Goal: Information Seeking & Learning: Learn about a topic

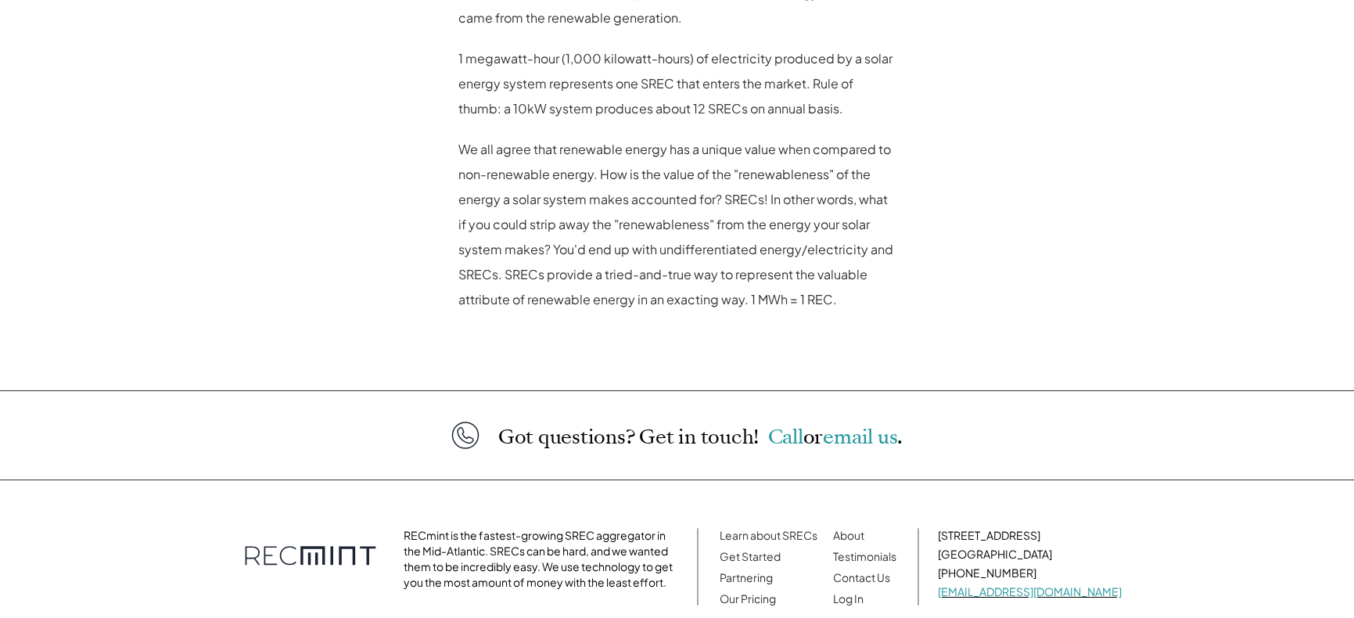
scroll to position [1643, 0]
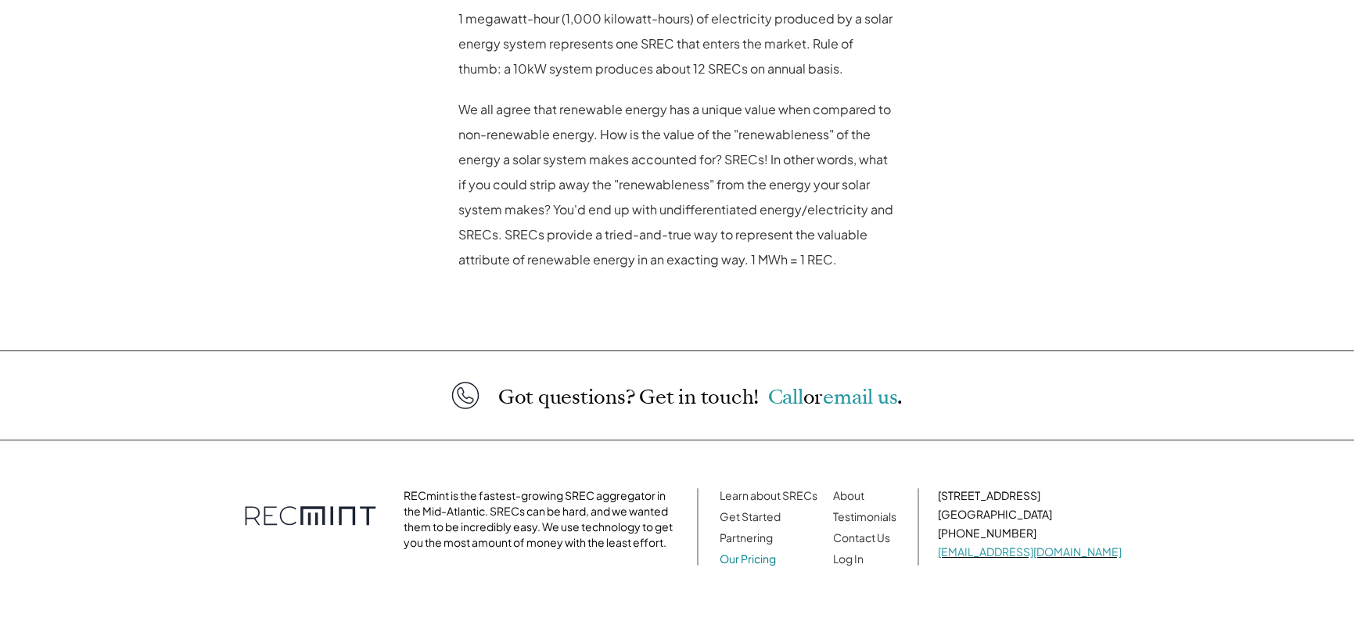
click at [776, 561] on link "Our Pricing" at bounding box center [748, 558] width 56 height 14
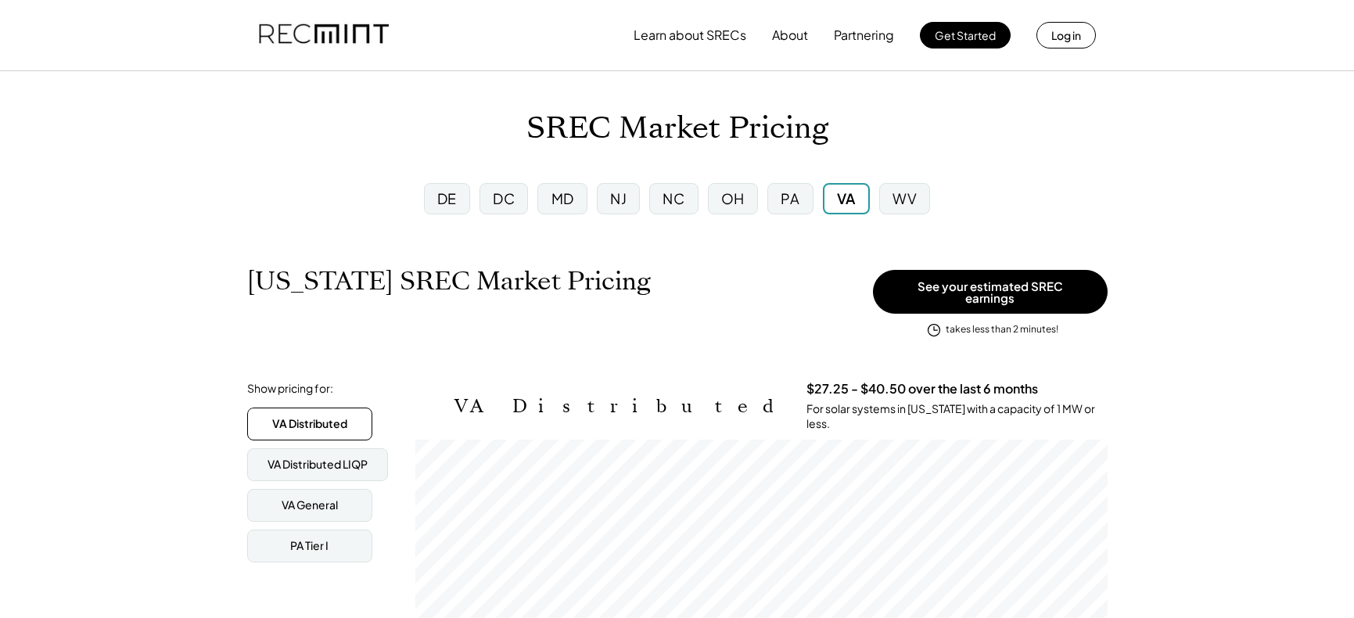
scroll to position [258, 692]
click at [566, 208] on div "MD" at bounding box center [562, 199] width 23 height 20
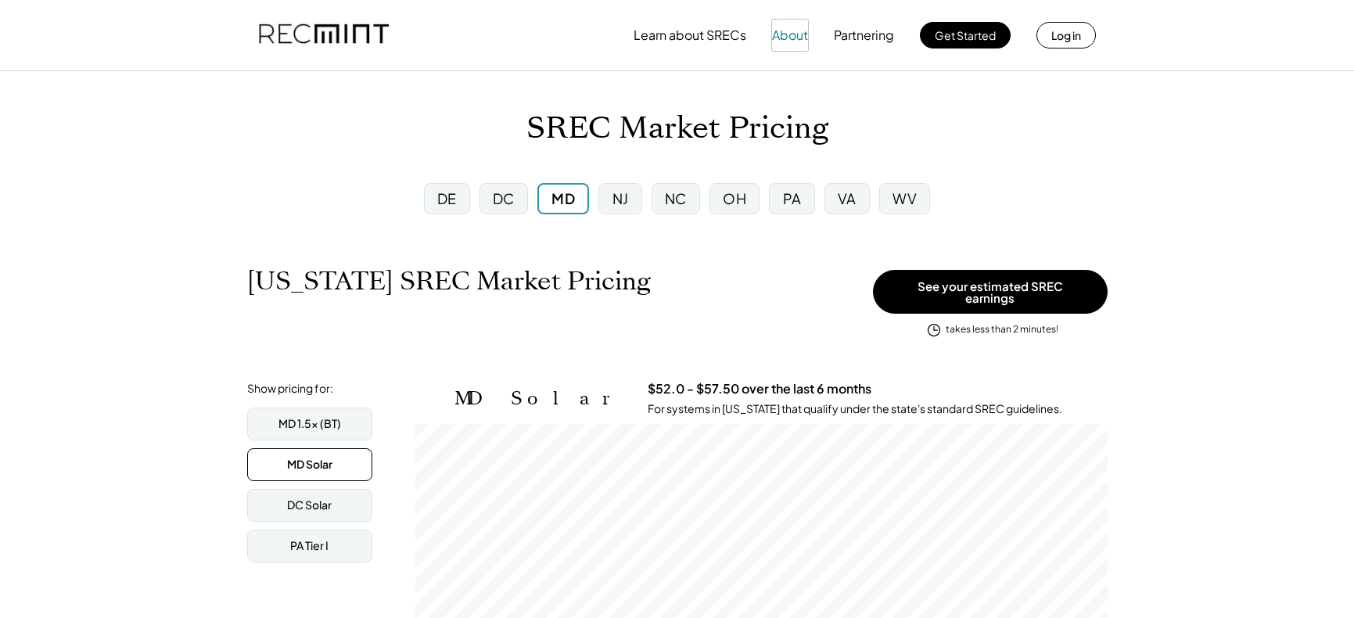
click at [791, 34] on button "About" at bounding box center [790, 35] width 36 height 31
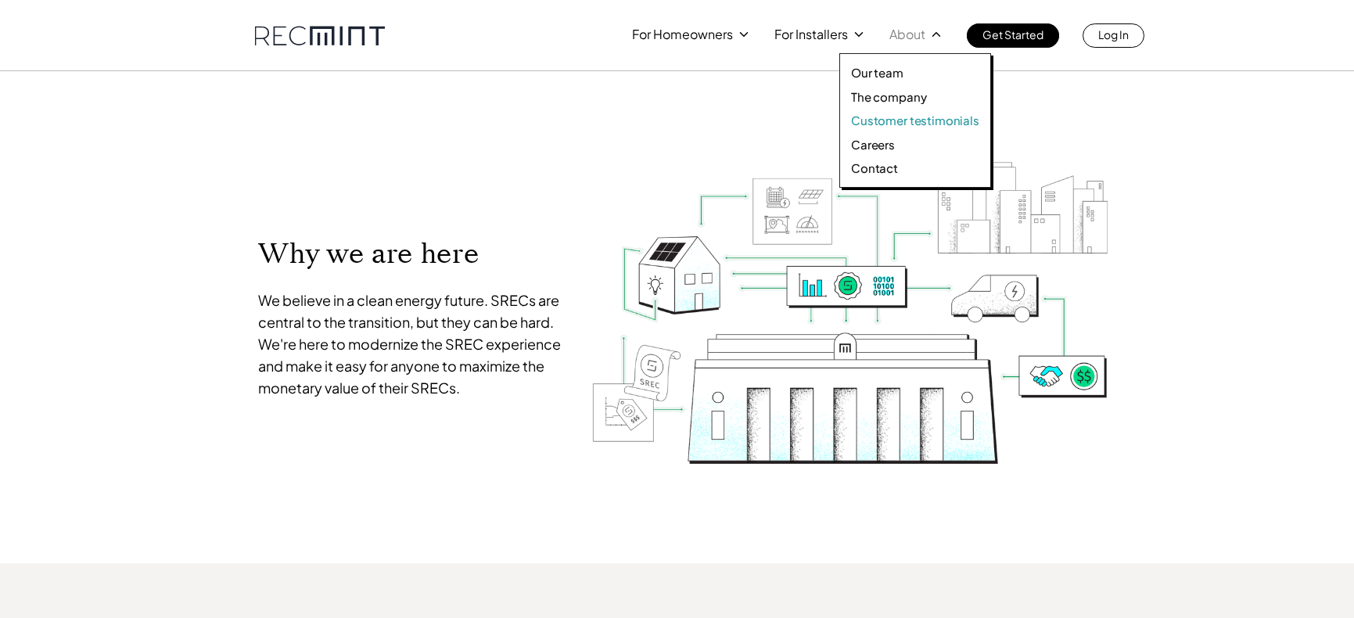
click at [877, 118] on p "Customer testimonials" at bounding box center [915, 121] width 128 height 16
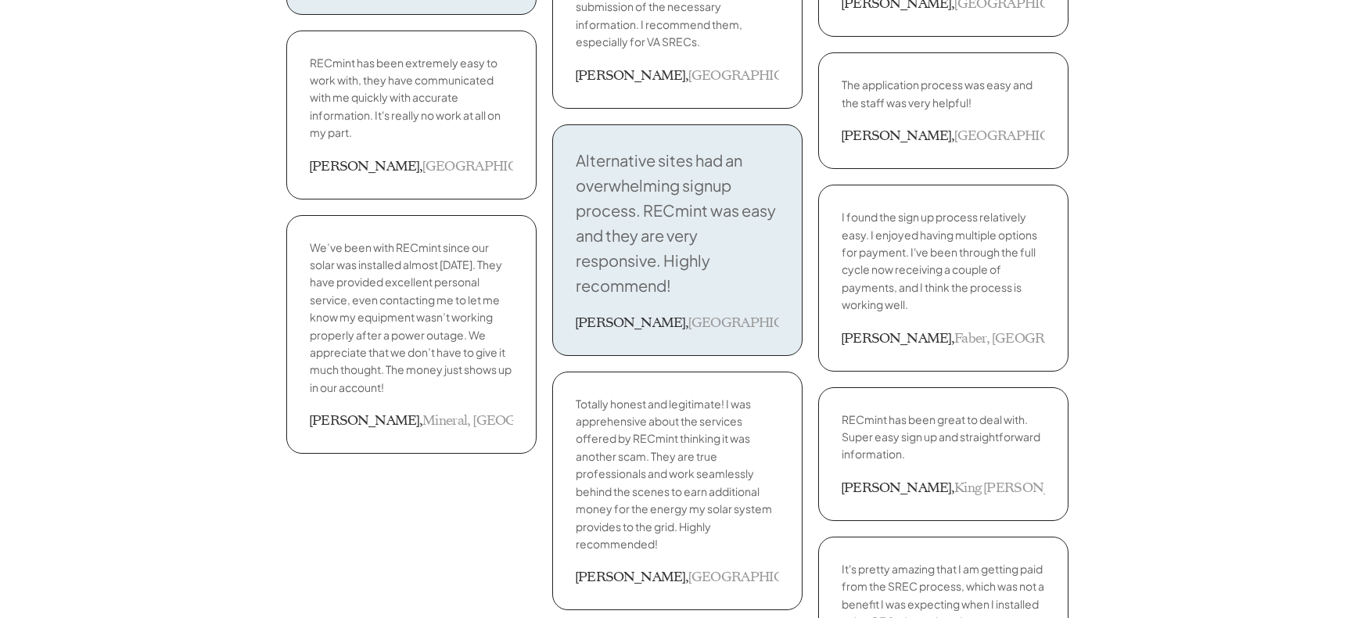
scroll to position [3285, 0]
